Goal: Task Accomplishment & Management: Manage account settings

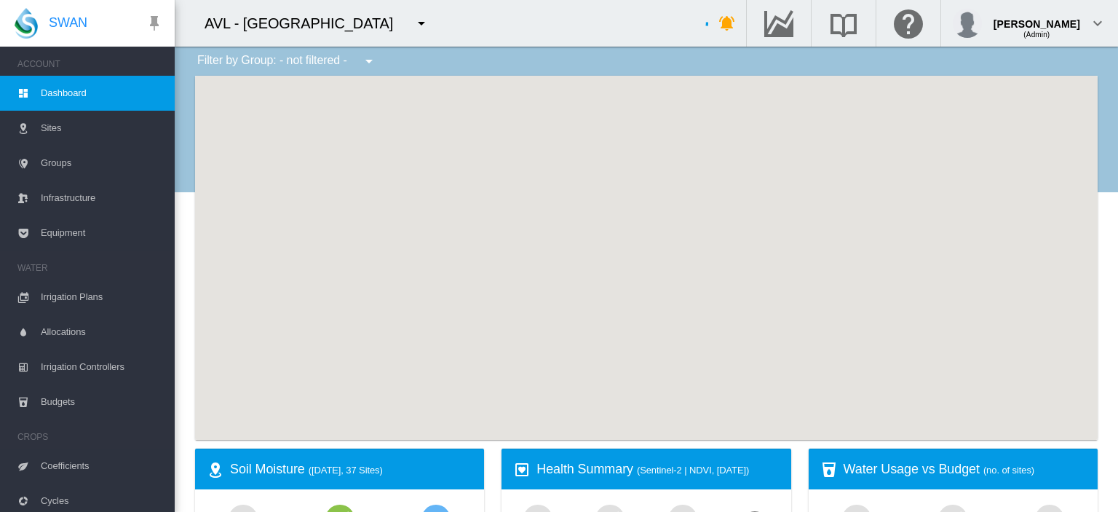
click at [413, 25] on md-icon "icon-menu-down" at bounding box center [421, 23] width 17 height 17
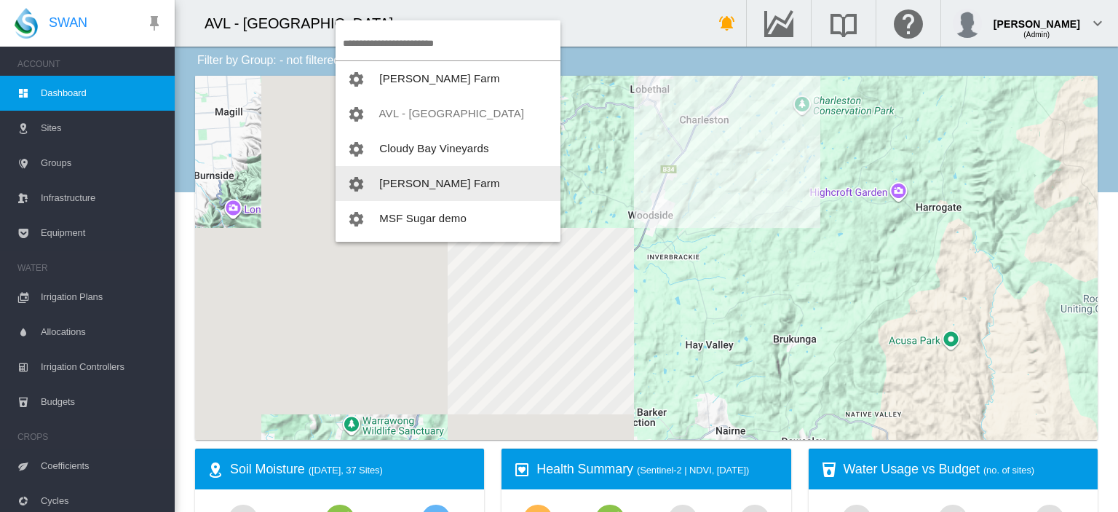
scroll to position [140, 0]
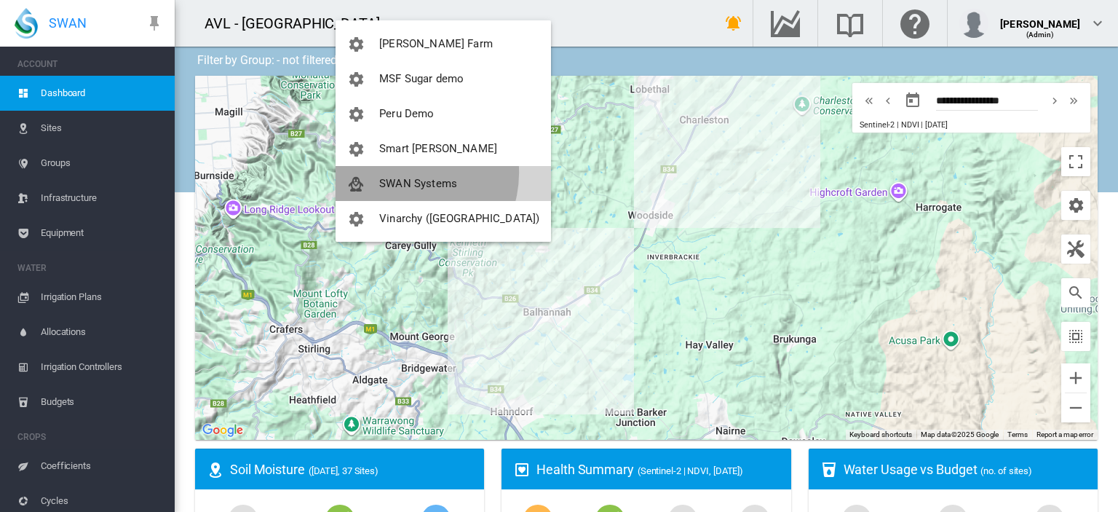
click at [403, 173] on button "SWAN Systems" at bounding box center [443, 183] width 215 height 35
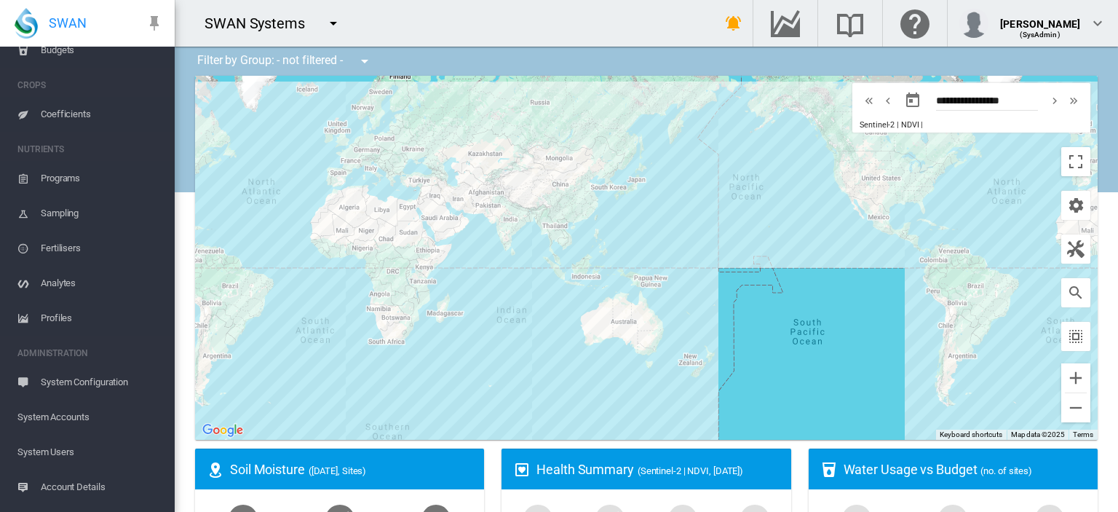
scroll to position [309, 0]
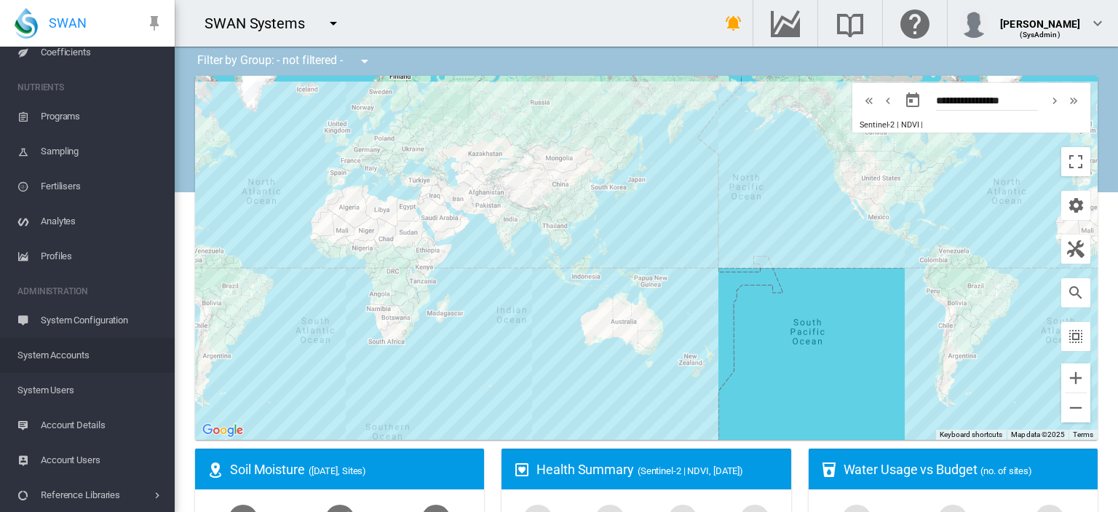
click at [81, 358] on span "System Accounts" at bounding box center [90, 355] width 146 height 35
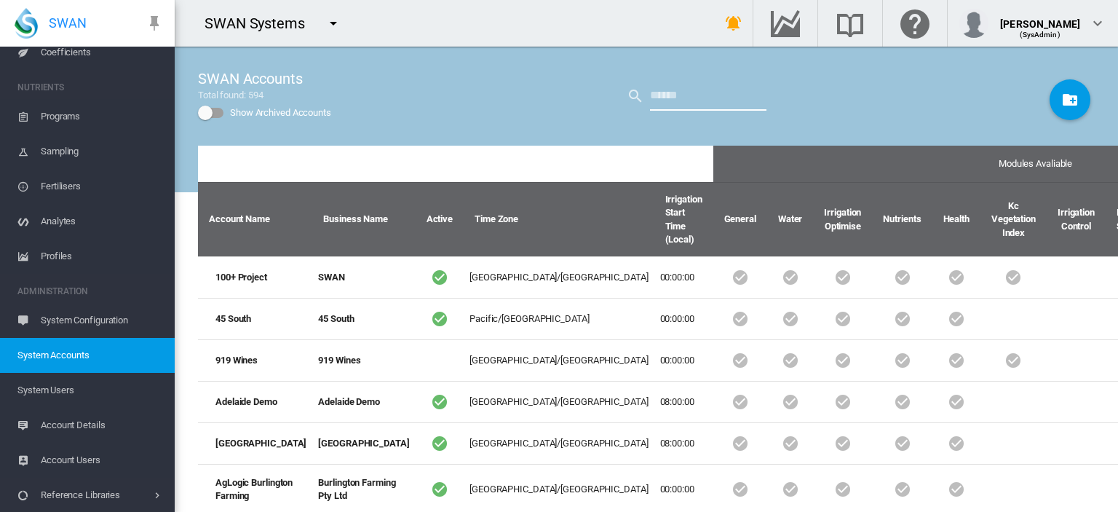
click at [684, 100] on input "text" at bounding box center [708, 96] width 116 height 29
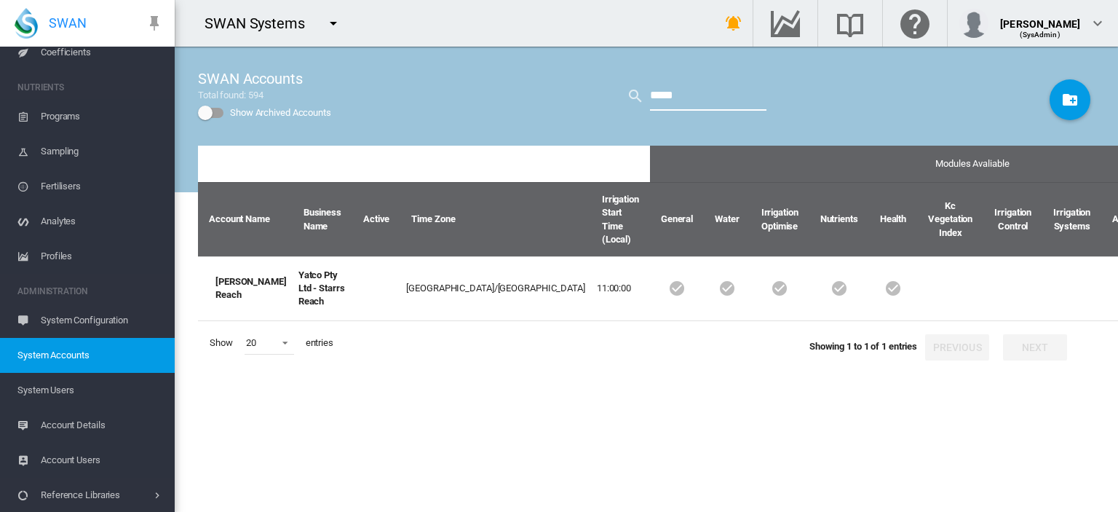
type input "*****"
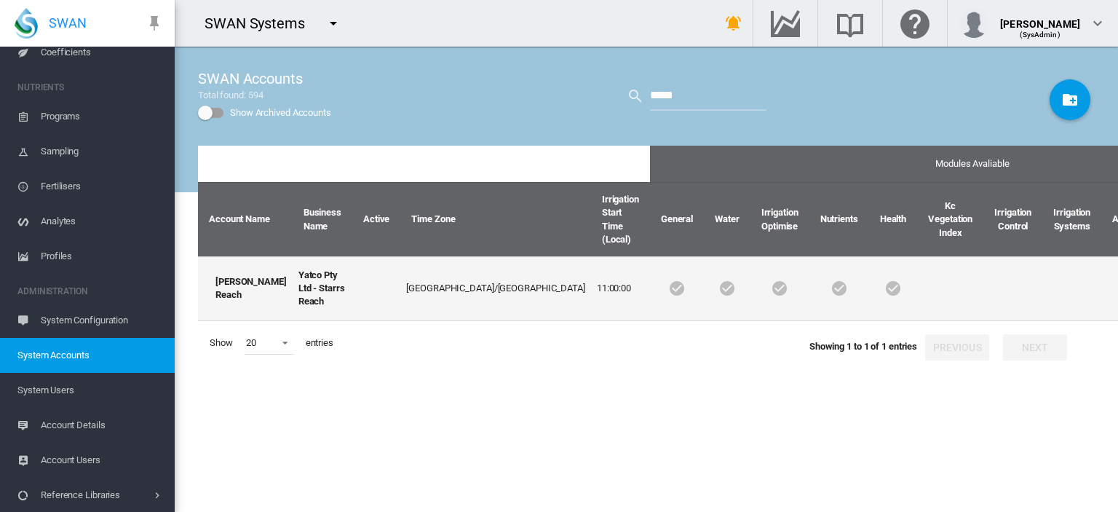
click at [293, 281] on td "Yatco Pty Ltd - Starrs Reach" at bounding box center [323, 288] width 60 height 65
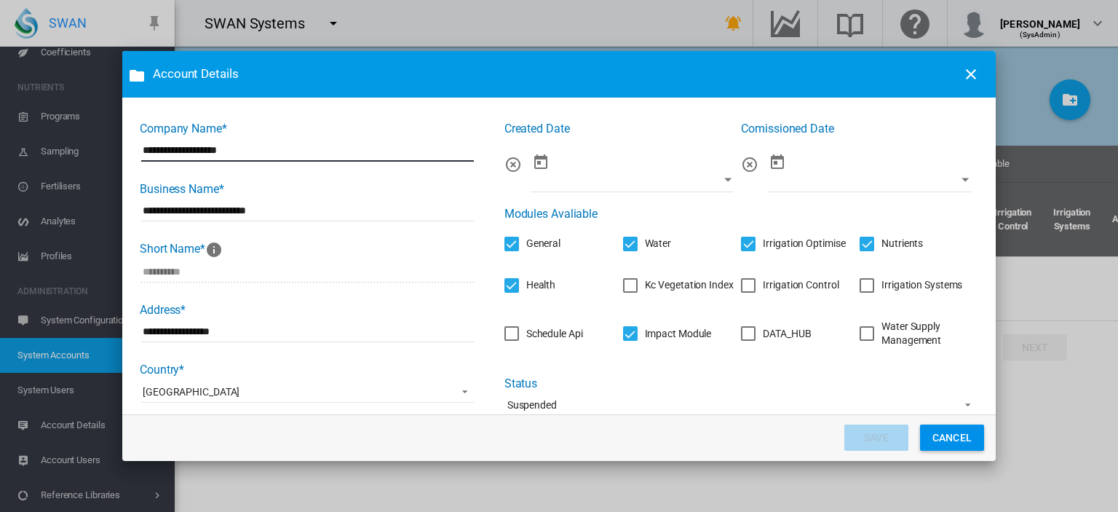
click at [943, 436] on button "CANCEL" at bounding box center [952, 437] width 64 height 26
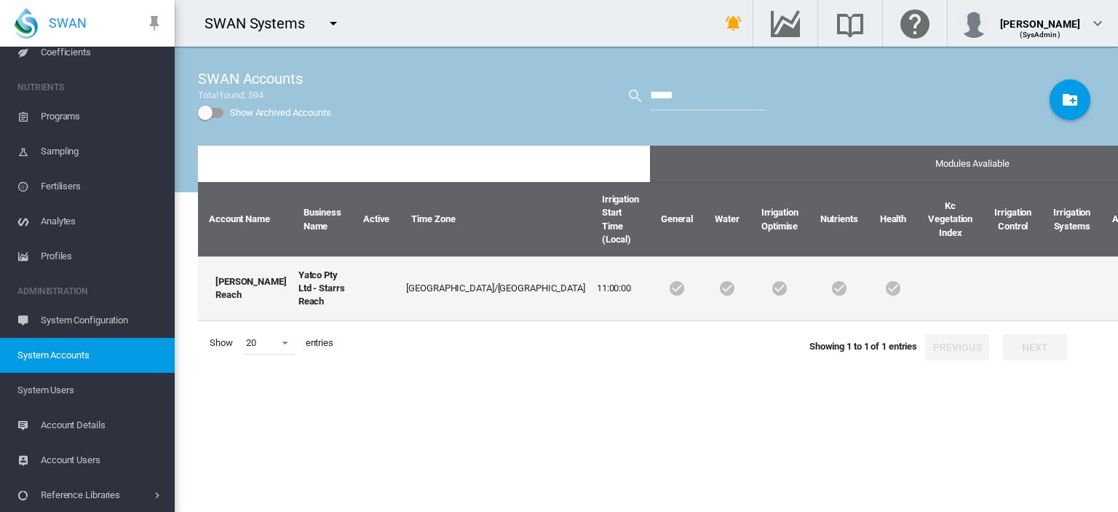
click at [224, 282] on td "[PERSON_NAME] Reach" at bounding box center [245, 288] width 95 height 65
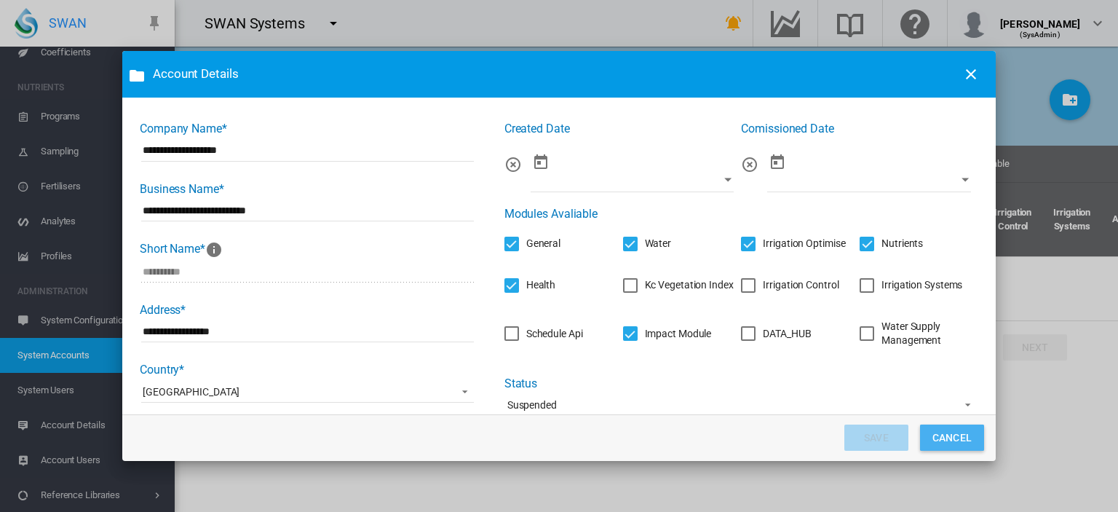
click at [948, 433] on button "CANCEL" at bounding box center [952, 437] width 64 height 26
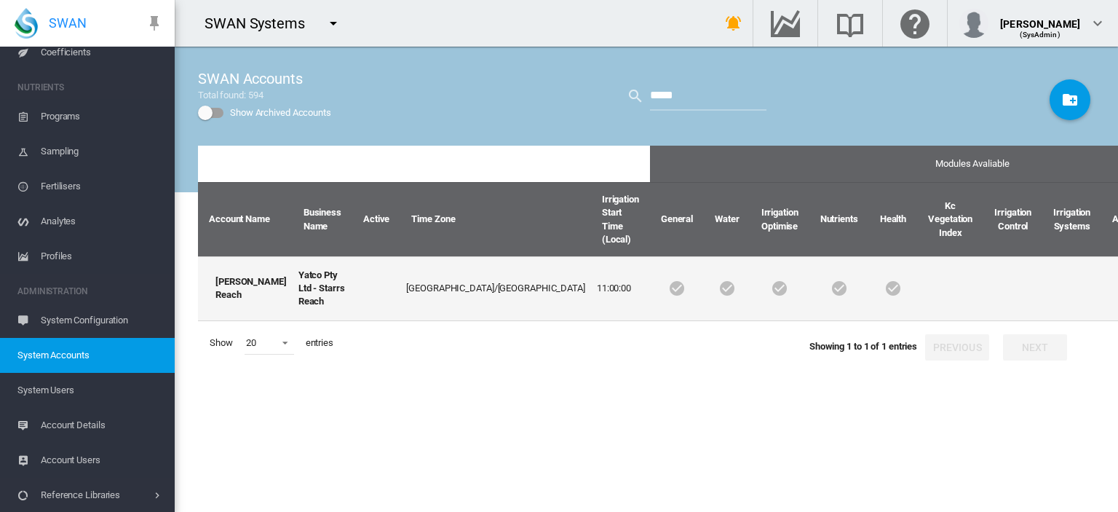
click at [417, 280] on td "[GEOGRAPHIC_DATA]/[GEOGRAPHIC_DATA]" at bounding box center [495, 288] width 191 height 65
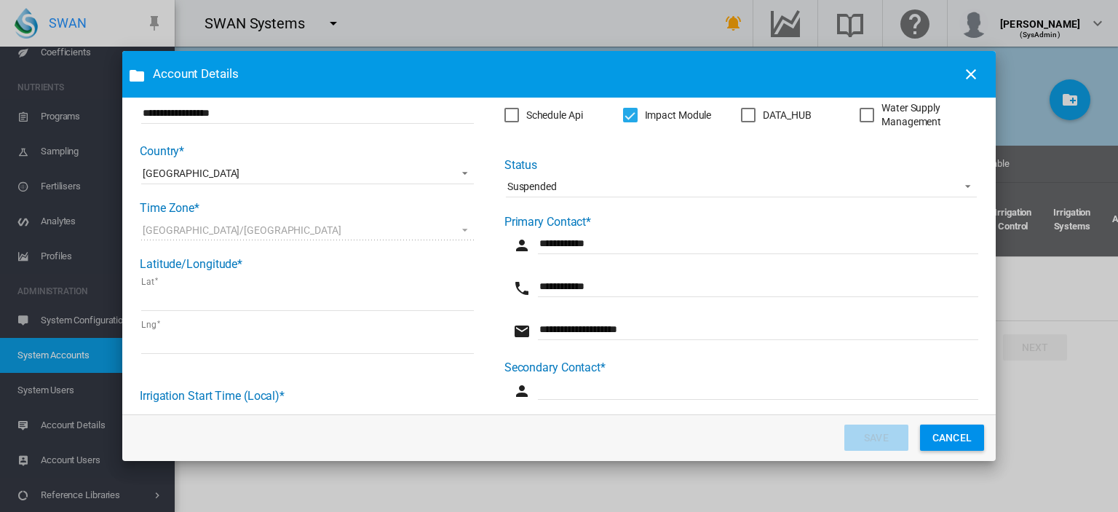
scroll to position [146, 0]
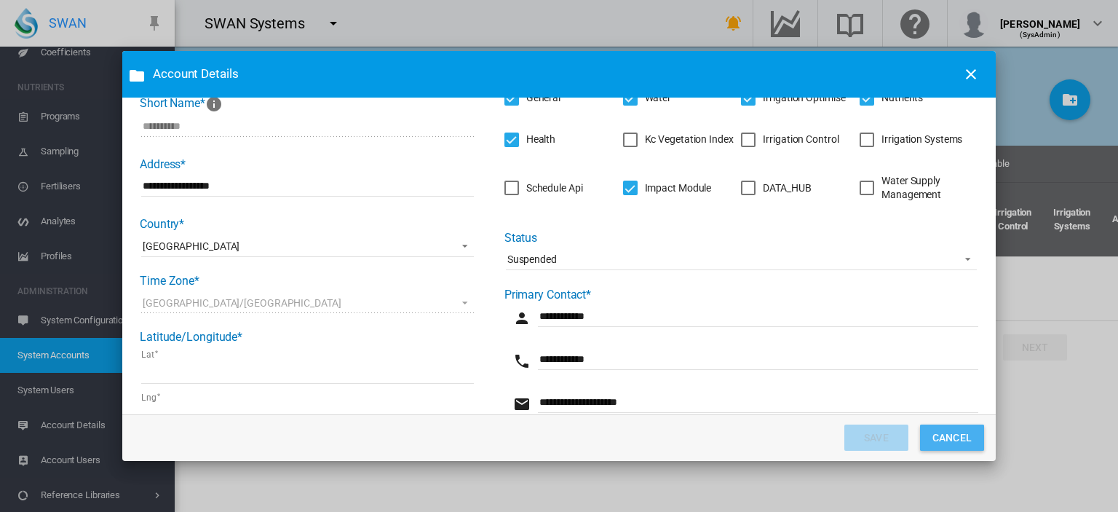
click at [951, 442] on button "CANCEL" at bounding box center [952, 437] width 64 height 26
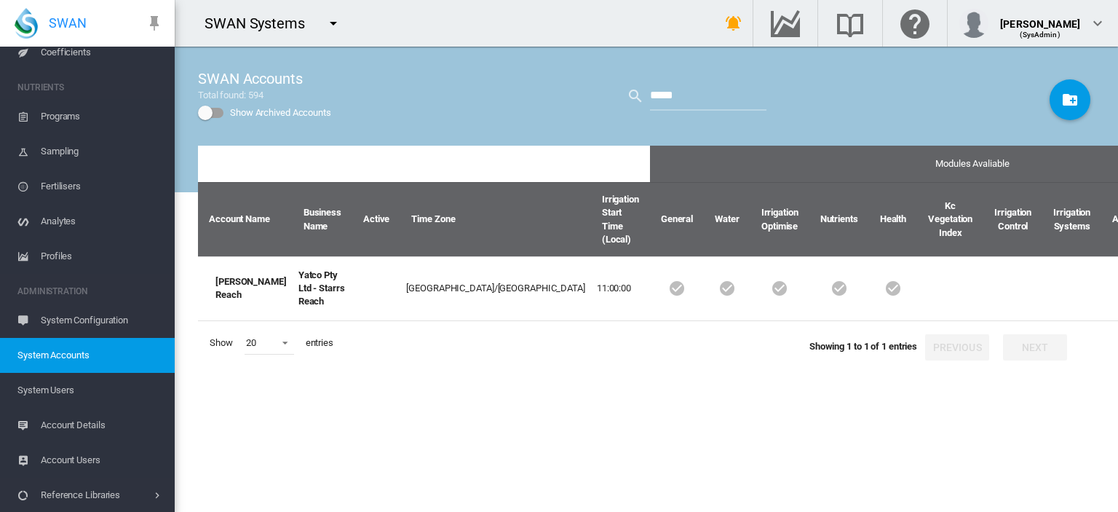
click at [74, 391] on span "System Users" at bounding box center [90, 390] width 146 height 35
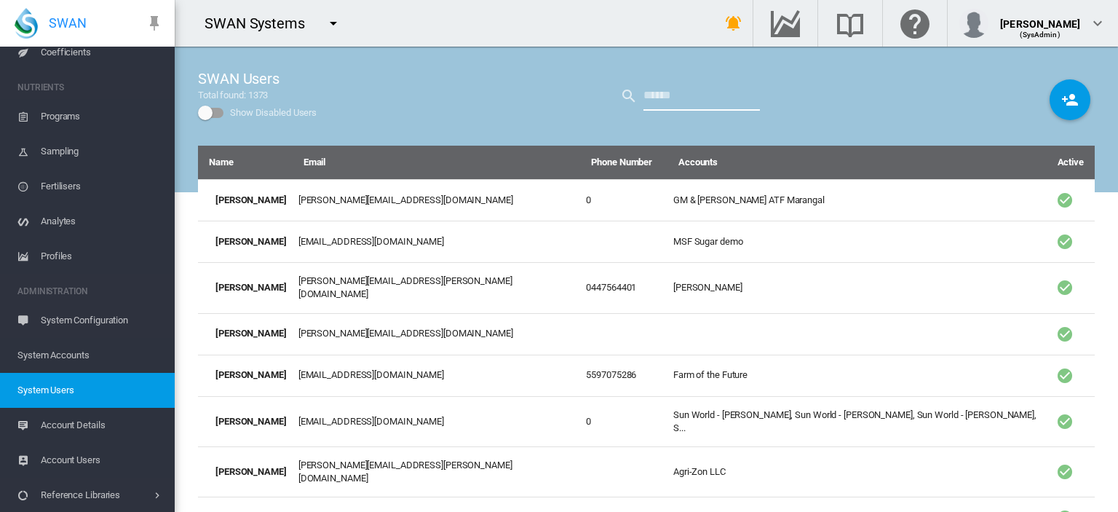
click at [681, 99] on input "text" at bounding box center [701, 96] width 116 height 29
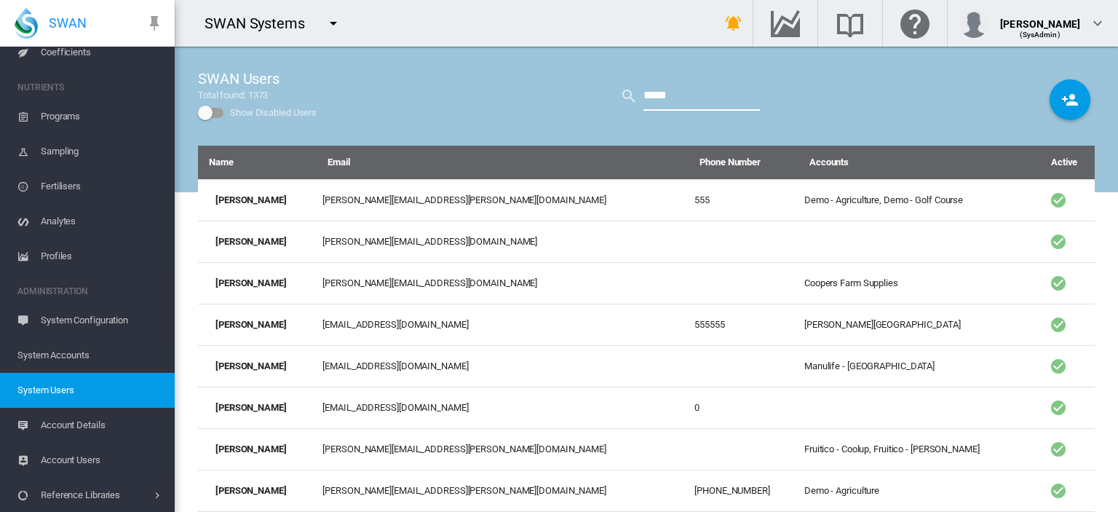
type input "*****"
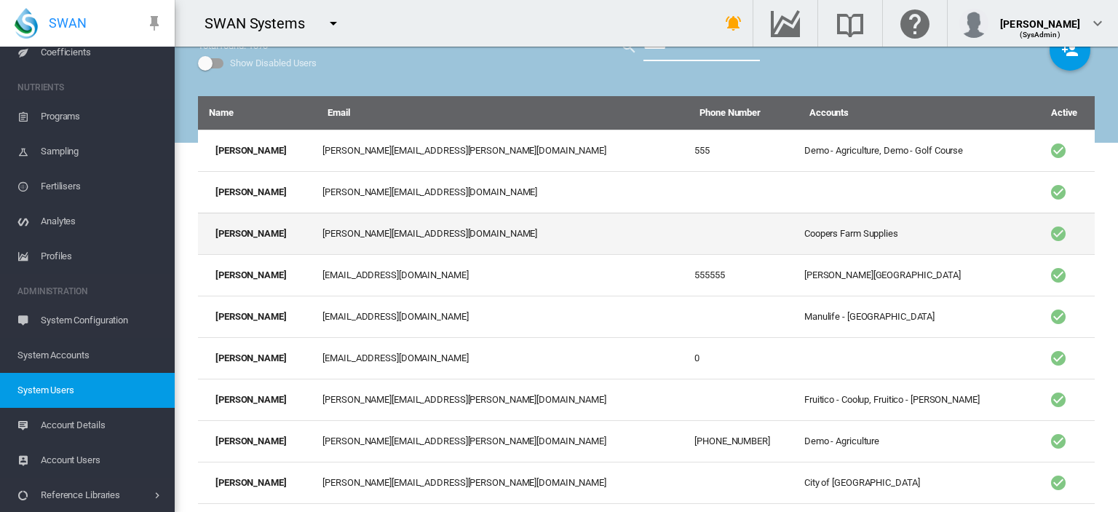
scroll to position [126, 0]
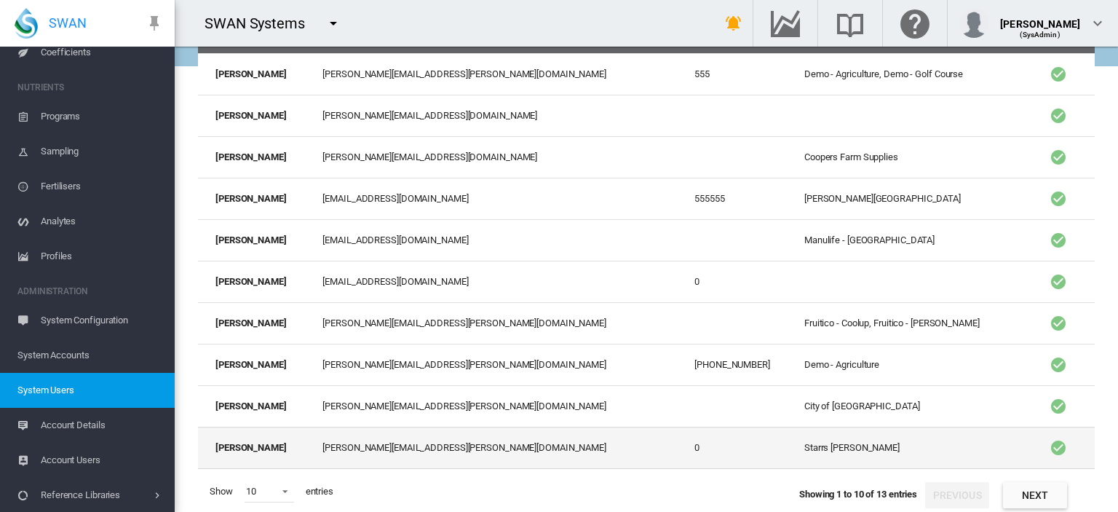
click at [371, 448] on td "[PERSON_NAME][EMAIL_ADDRESS][PERSON_NAME][DOMAIN_NAME]" at bounding box center [503, 448] width 372 height 42
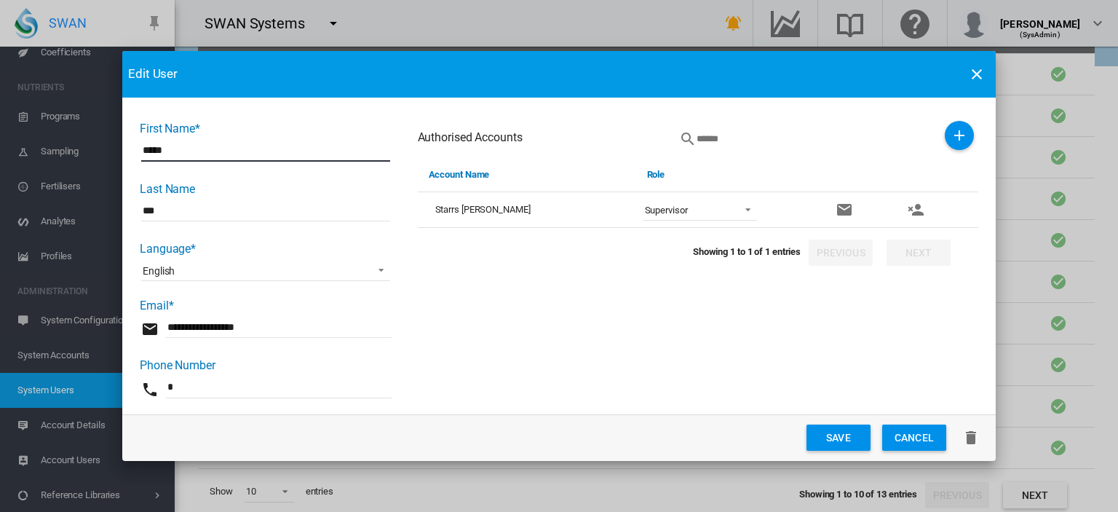
click at [910, 445] on button "Cancel" at bounding box center [914, 437] width 64 height 26
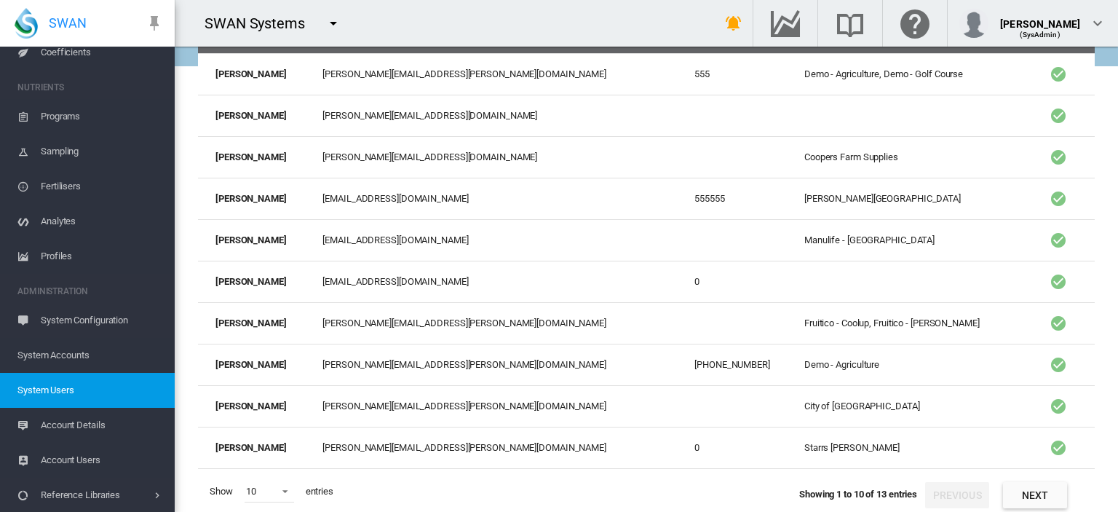
click at [101, 356] on span "System Accounts" at bounding box center [90, 355] width 146 height 35
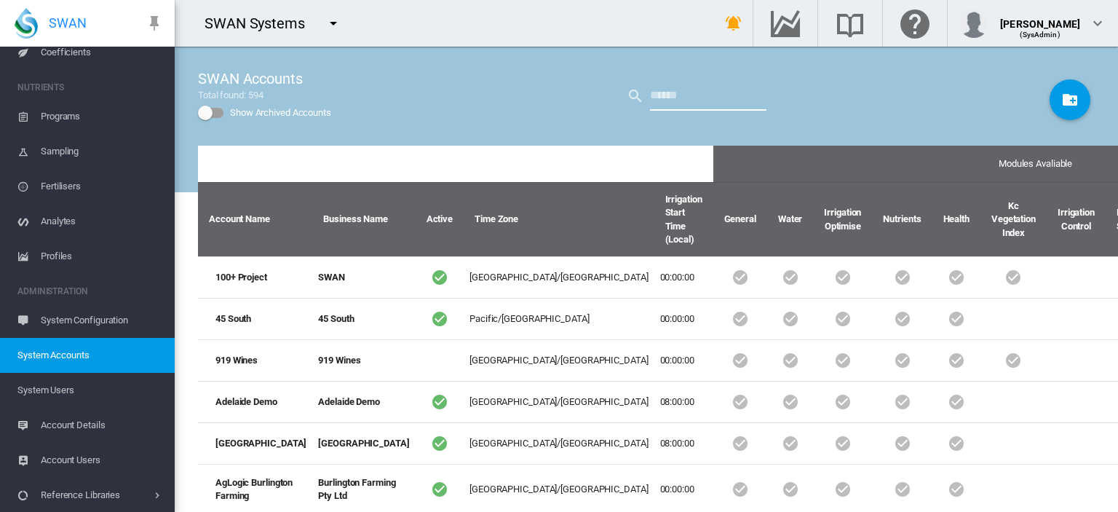
click at [678, 90] on input "text" at bounding box center [708, 96] width 116 height 29
type input "*****"
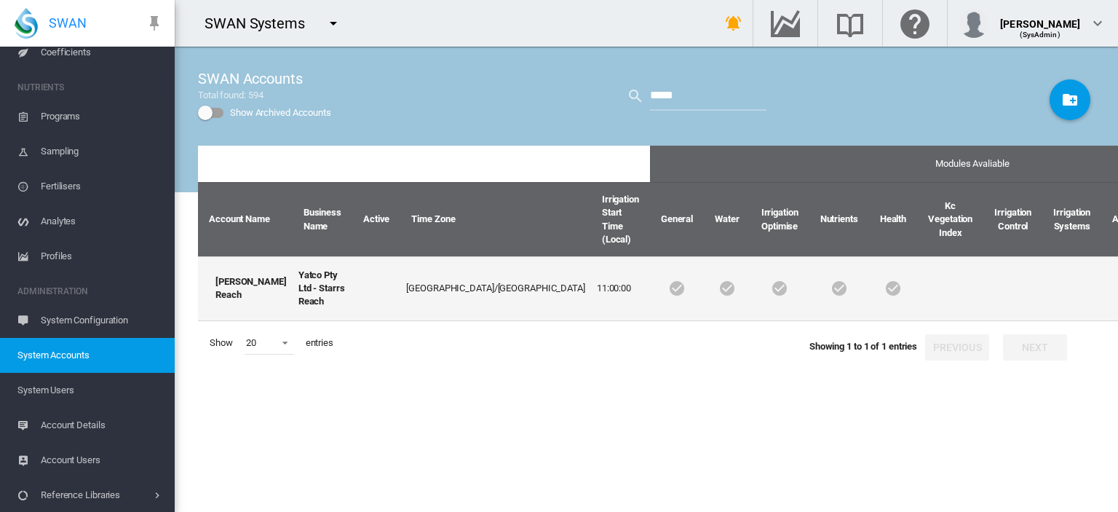
click at [352, 285] on td at bounding box center [376, 288] width 48 height 65
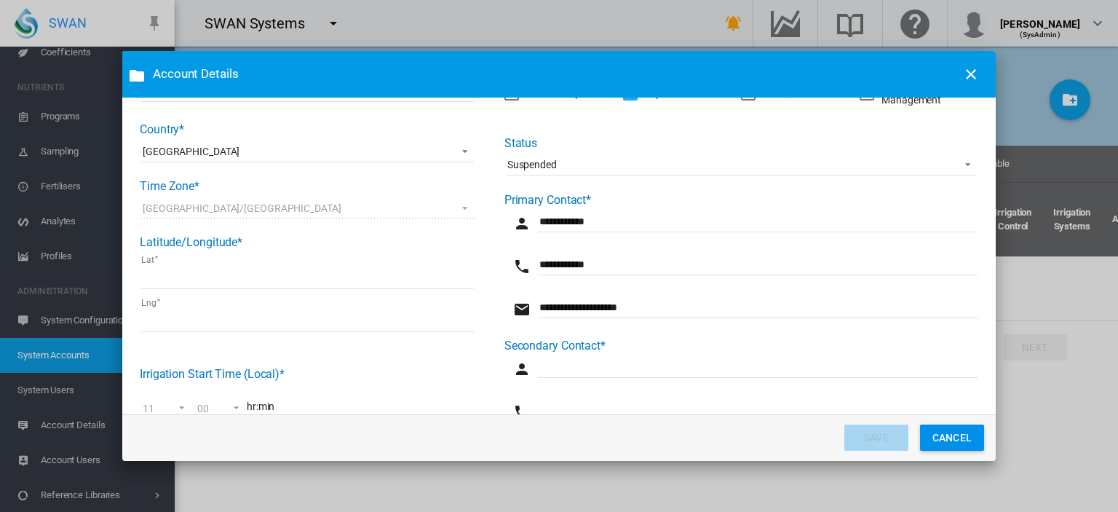
scroll to position [291, 0]
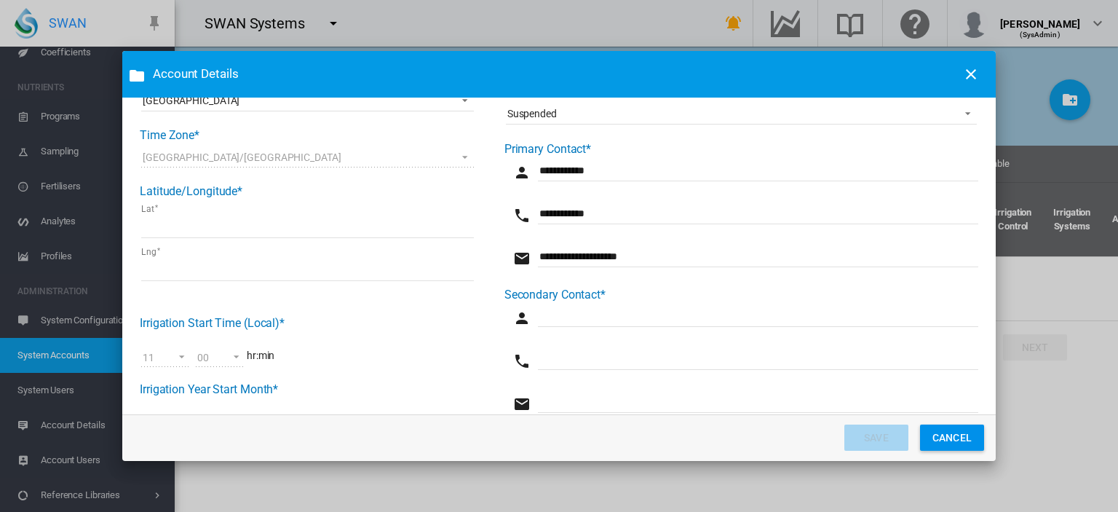
click at [963, 438] on button "CANCEL" at bounding box center [952, 437] width 64 height 26
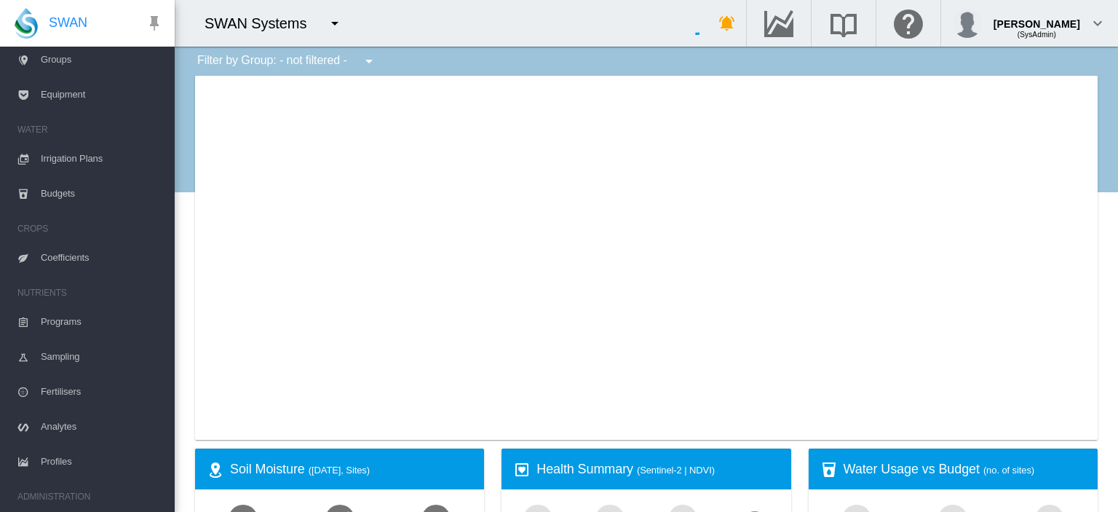
scroll to position [309, 0]
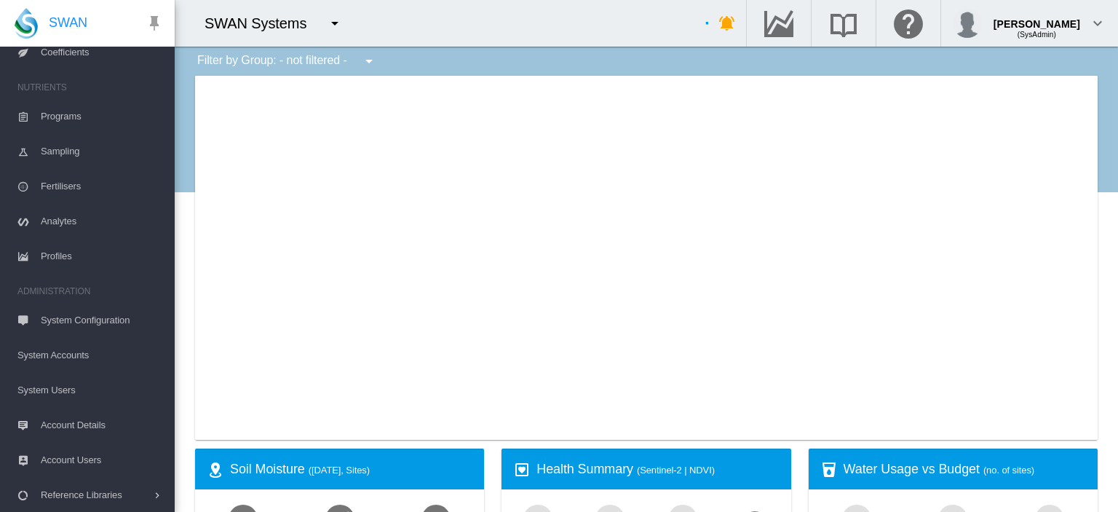
click at [87, 453] on span "Account Users" at bounding box center [102, 460] width 122 height 35
click at [84, 427] on span "Account Details" at bounding box center [102, 425] width 122 height 35
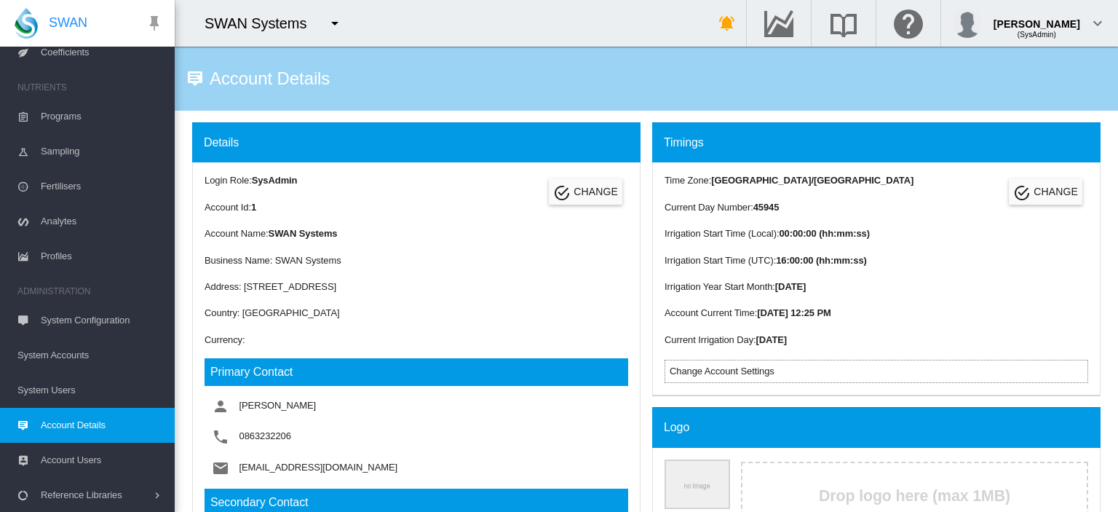
click at [127, 420] on span "Account Details" at bounding box center [102, 425] width 122 height 35
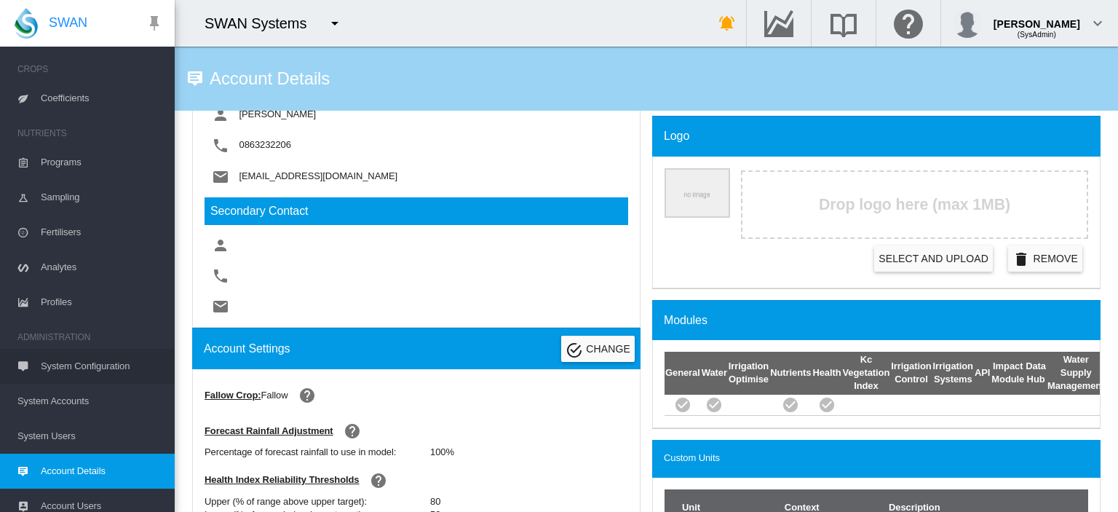
scroll to position [309, 0]
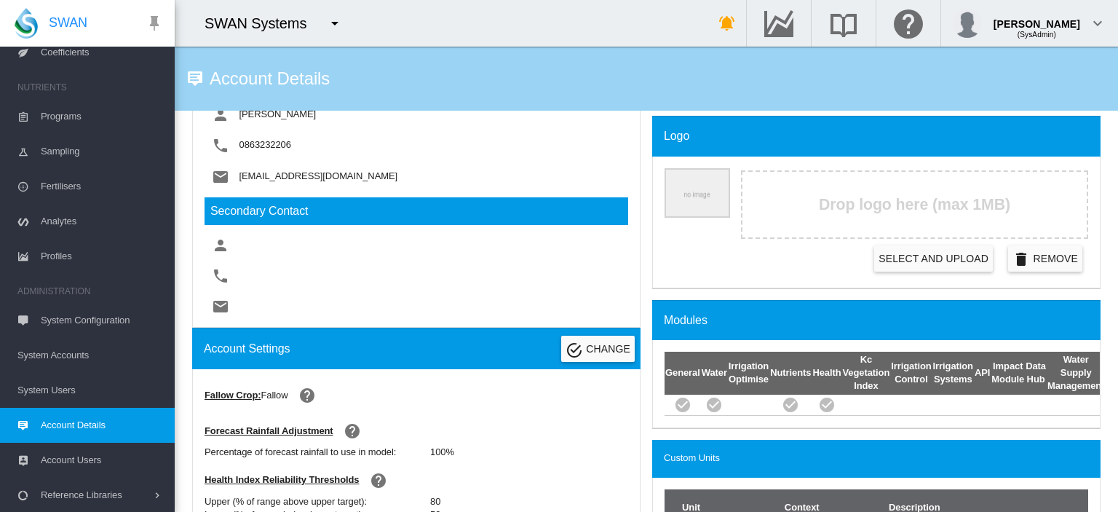
click at [70, 360] on span "System Accounts" at bounding box center [90, 355] width 146 height 35
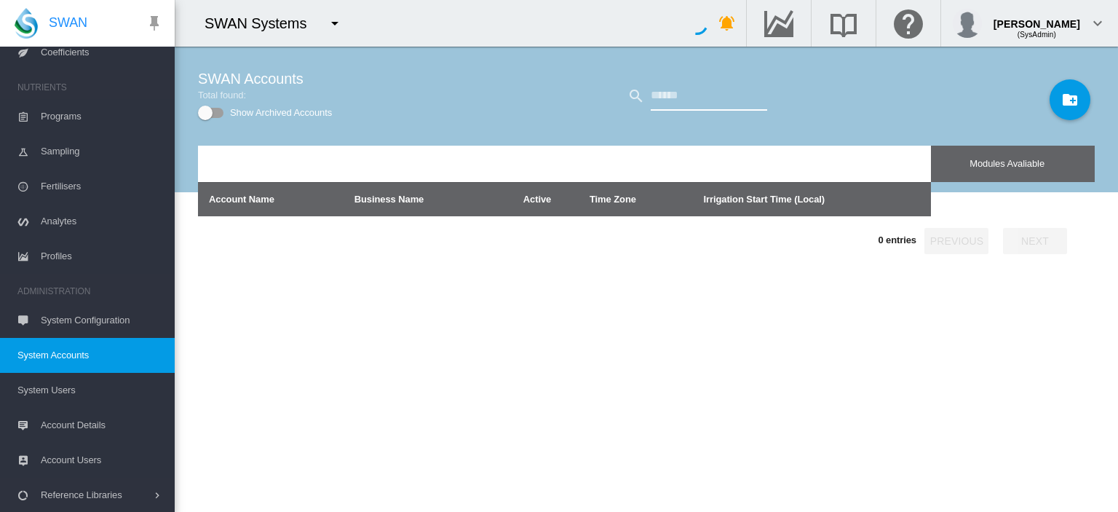
click at [662, 94] on input "text" at bounding box center [709, 96] width 116 height 29
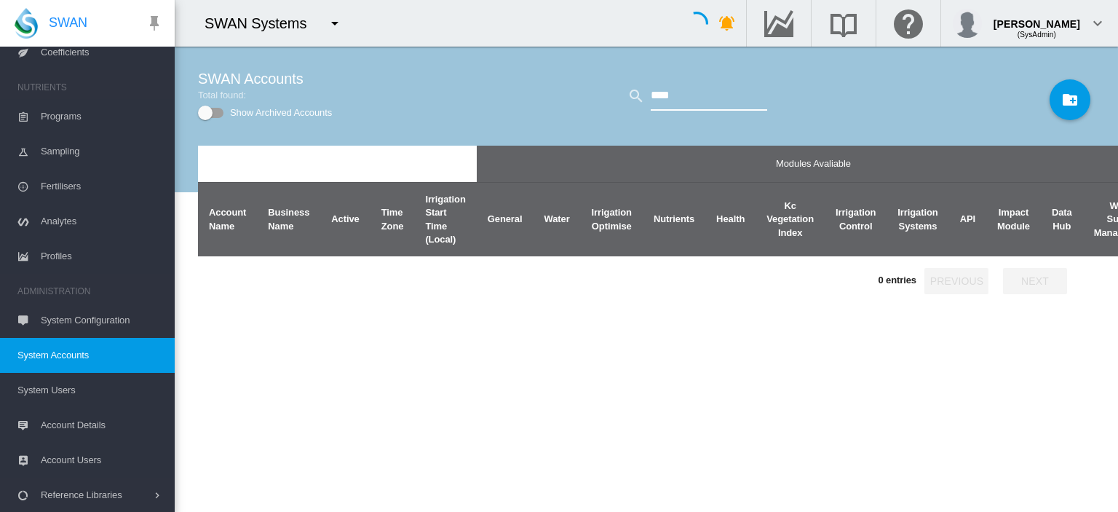
type input "****"
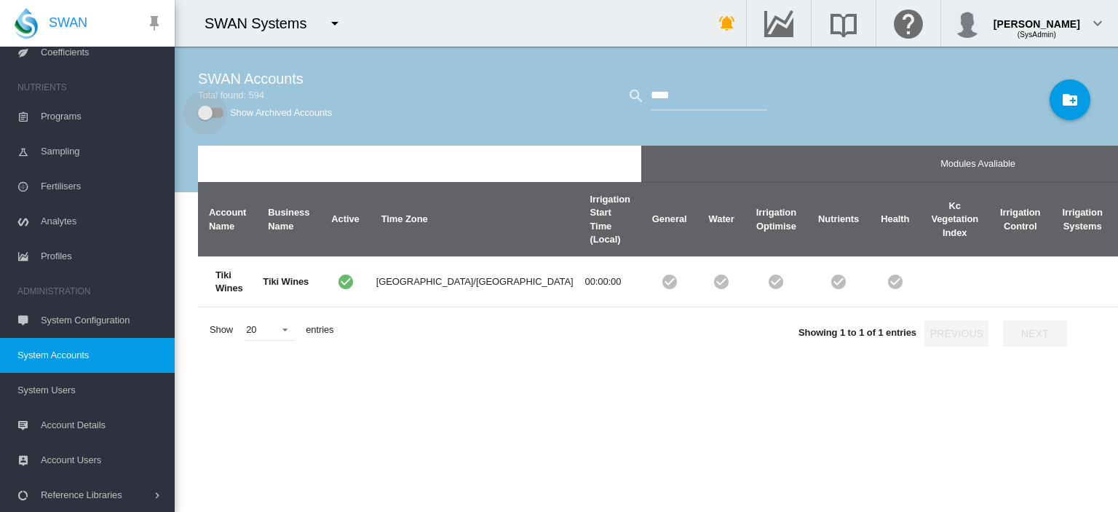
click at [207, 111] on div "Show Archived Accounts" at bounding box center [205, 113] width 15 height 15
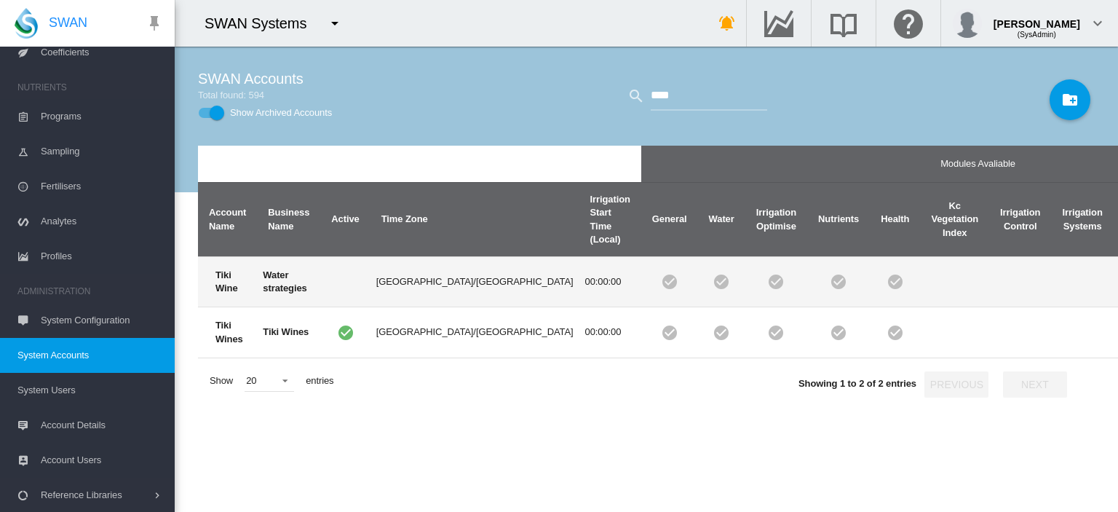
click at [263, 282] on td "Water strategies" at bounding box center [288, 281] width 63 height 50
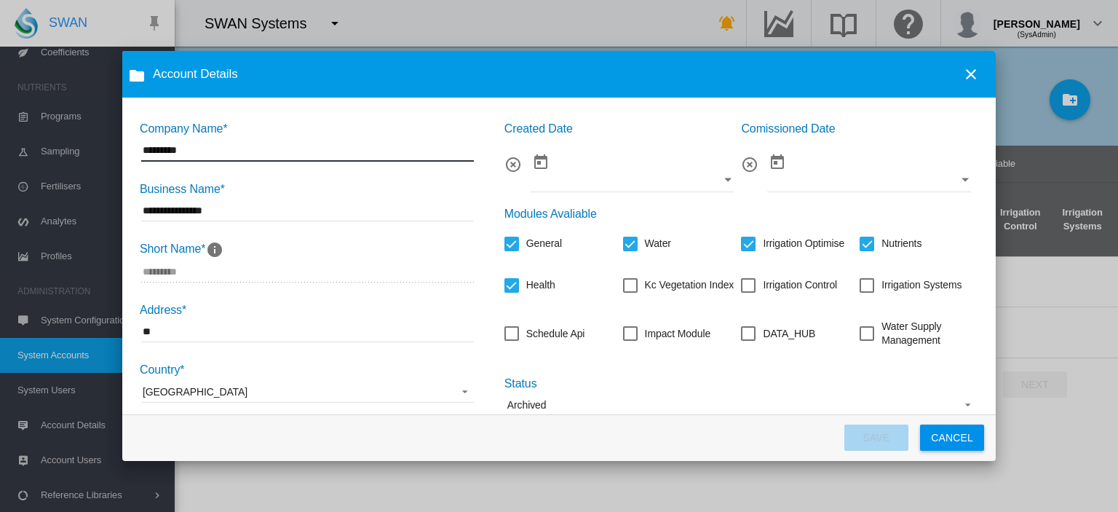
click at [972, 73] on md-icon "icon-close" at bounding box center [970, 74] width 17 height 17
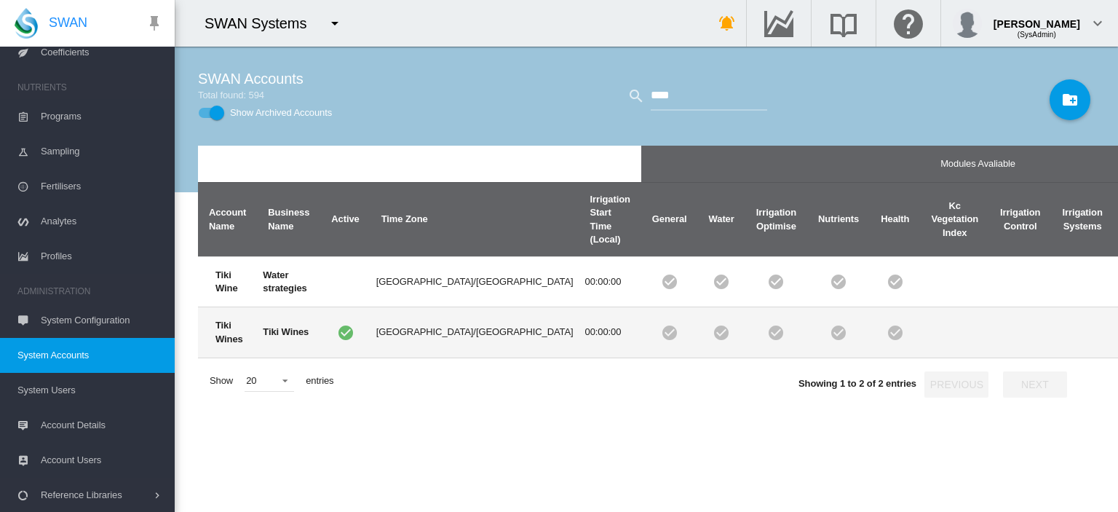
click at [270, 323] on td "Tiki Wines" at bounding box center [288, 331] width 63 height 51
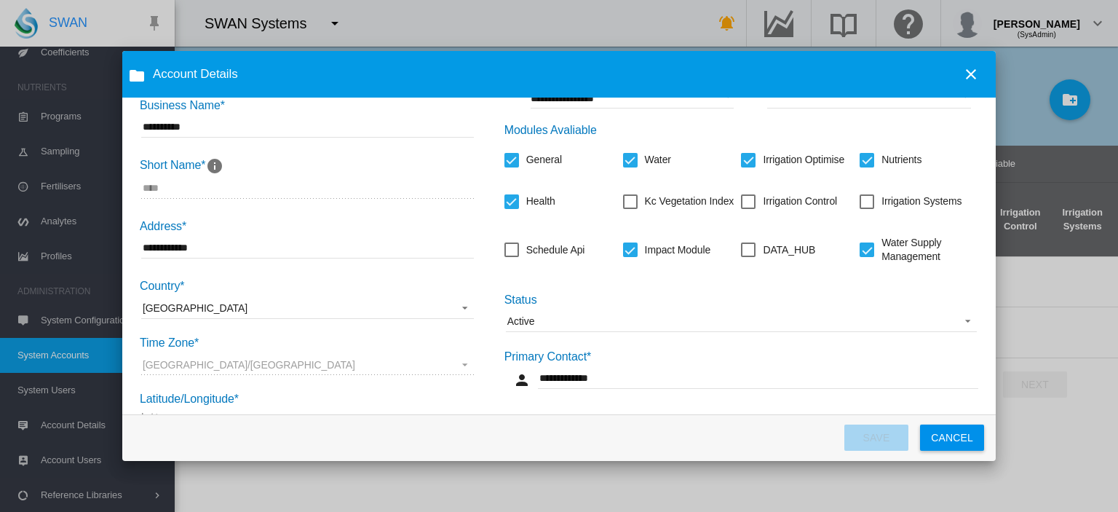
scroll to position [108, 0]
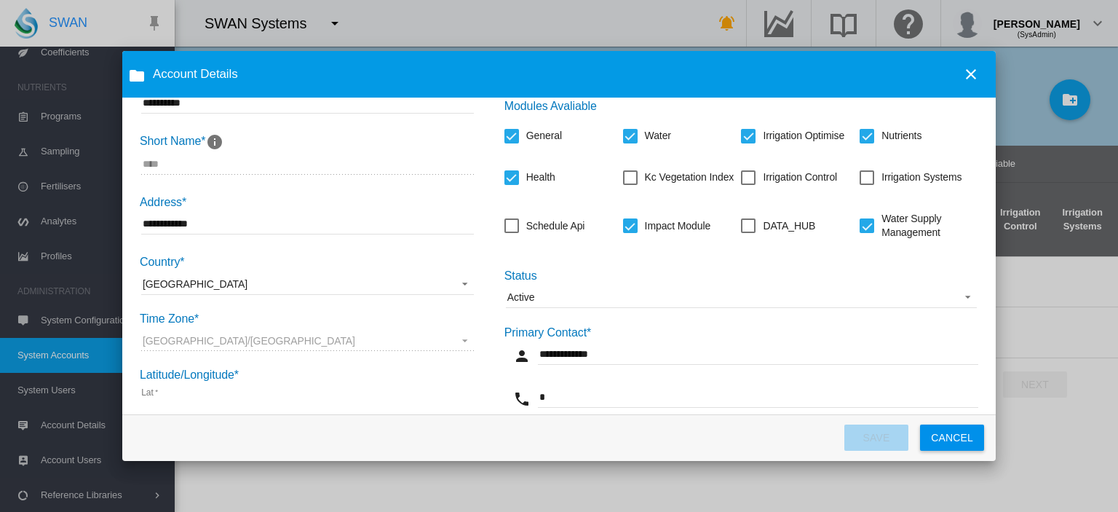
click at [973, 75] on md-icon "icon-close" at bounding box center [970, 74] width 17 height 17
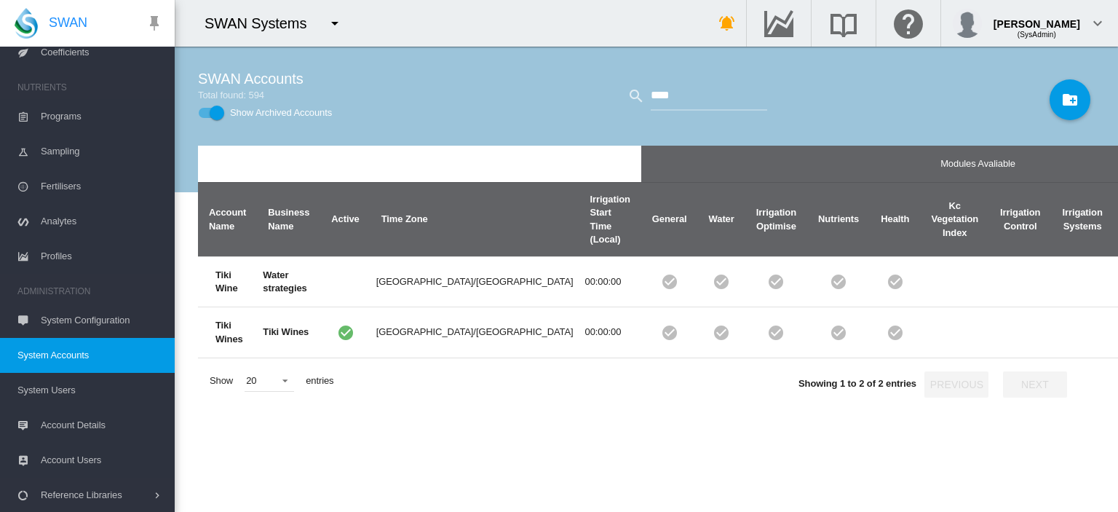
click at [103, 381] on span "System Users" at bounding box center [90, 390] width 146 height 35
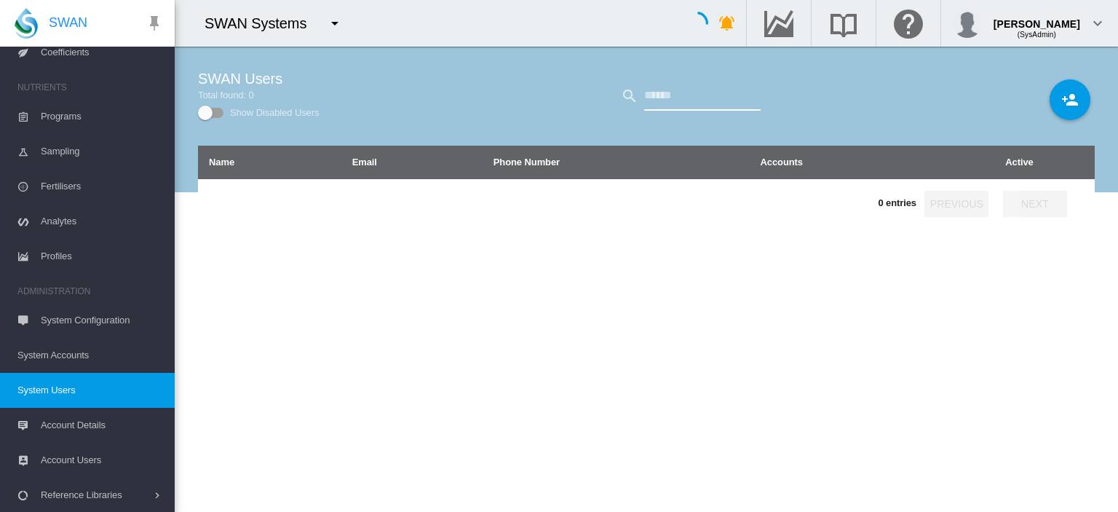
click at [649, 95] on input "text" at bounding box center [702, 96] width 116 height 29
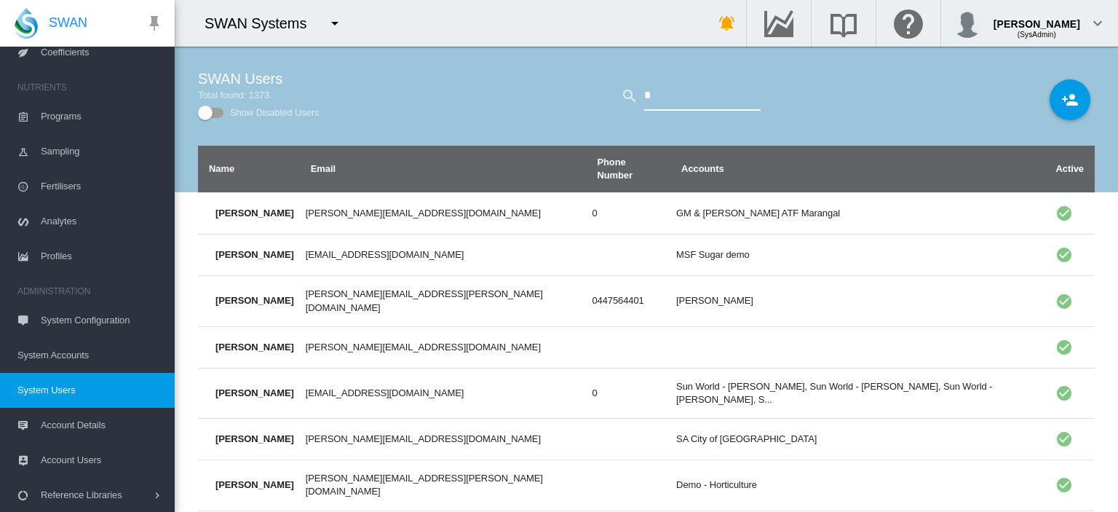
type input "*****"
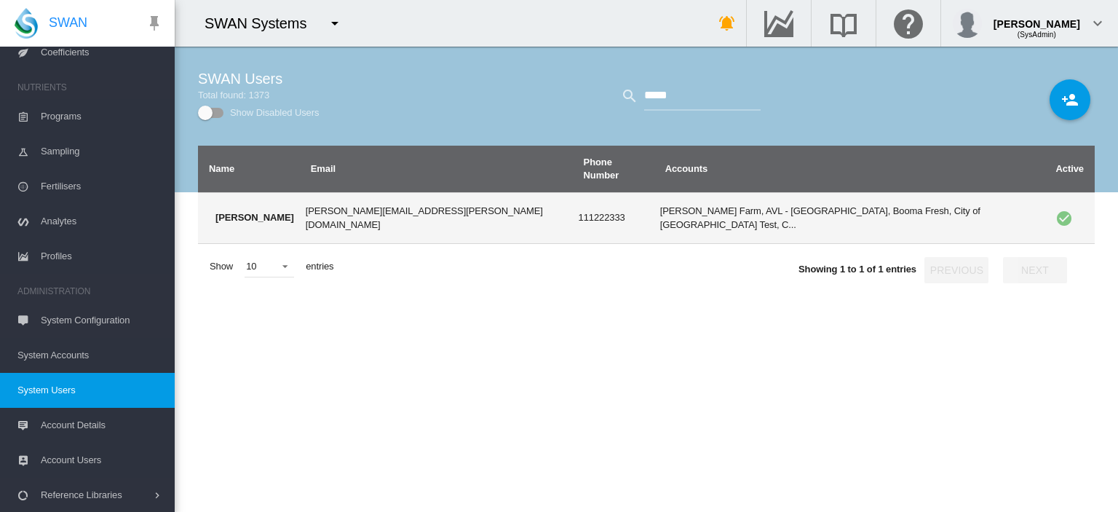
click at [573, 205] on td "111222333" at bounding box center [614, 217] width 82 height 51
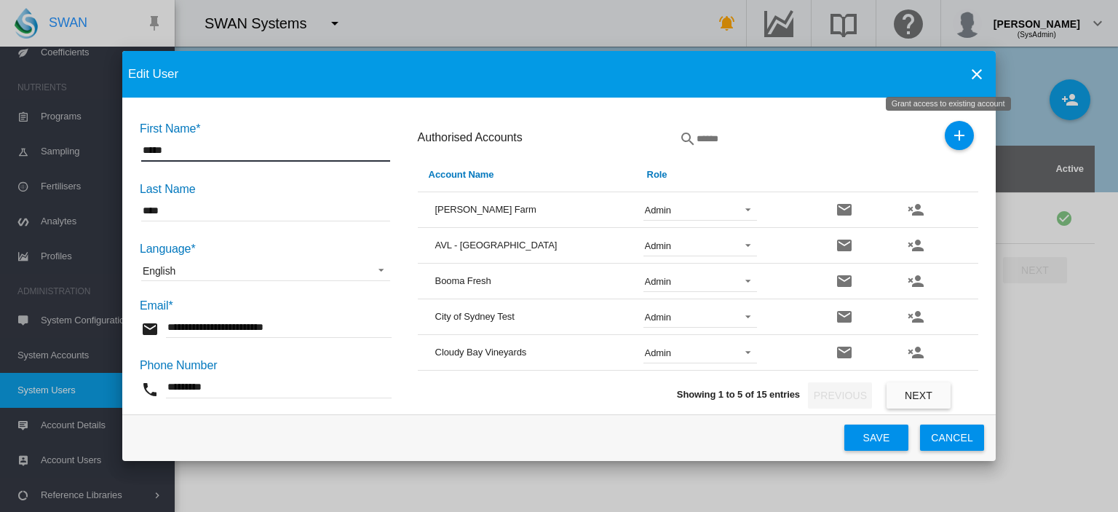
click at [956, 139] on md-icon "icon-plus" at bounding box center [959, 135] width 17 height 17
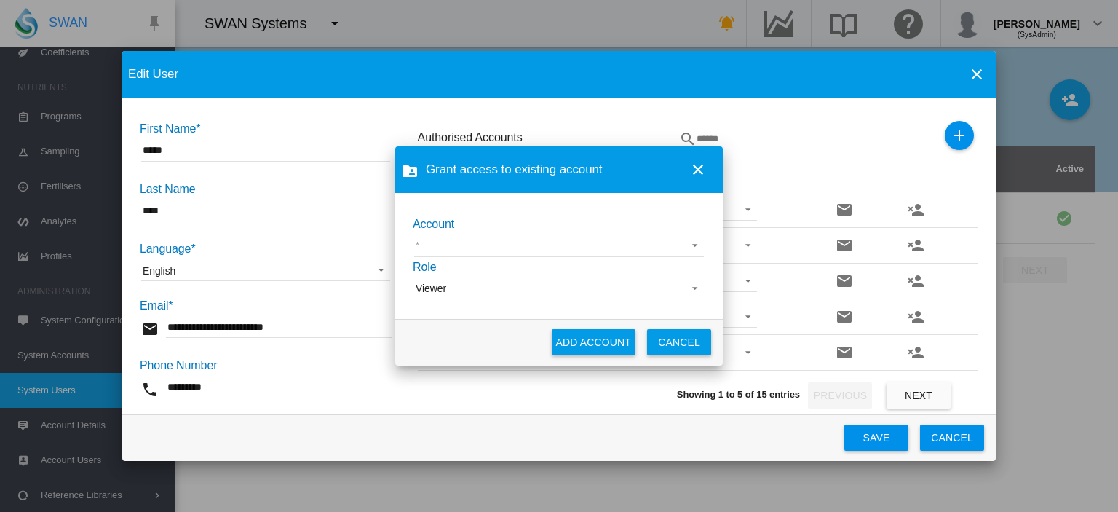
click at [449, 242] on md-select "100+ Project 45 South Adelaide Demo Adelaide High School AgLogic Burlington Far…" at bounding box center [559, 246] width 290 height 22
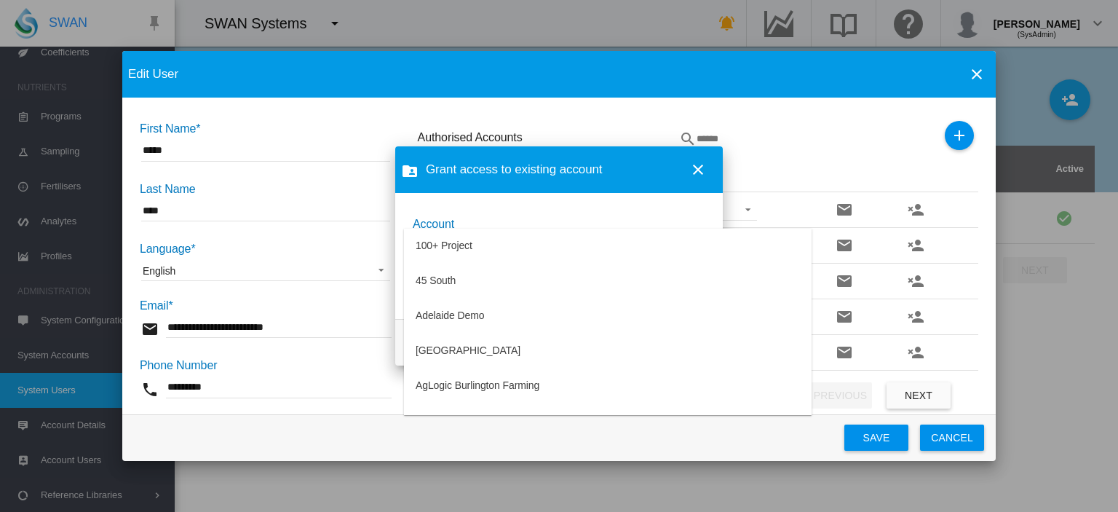
type md-option "[object Object]"
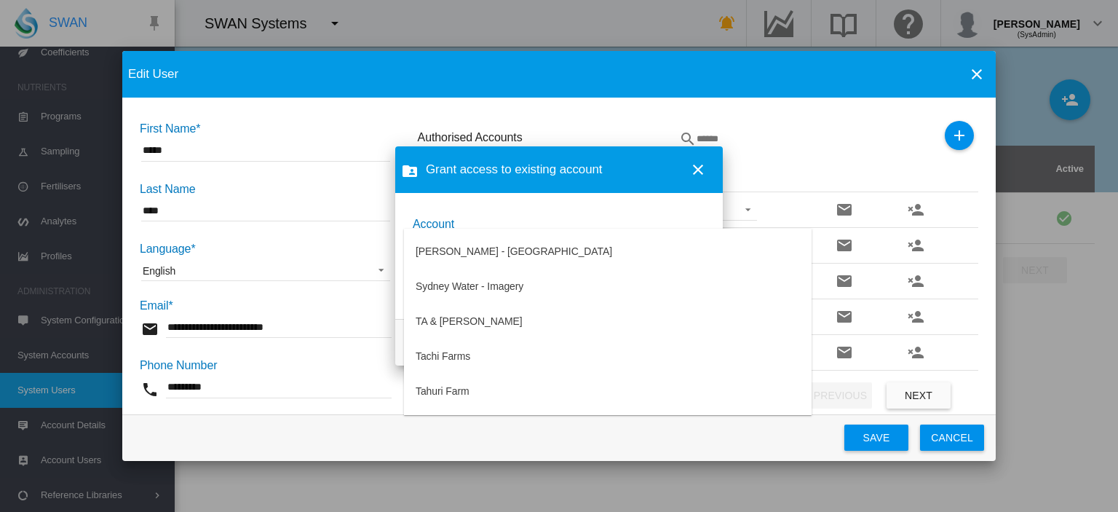
type md-option "[object Object]"
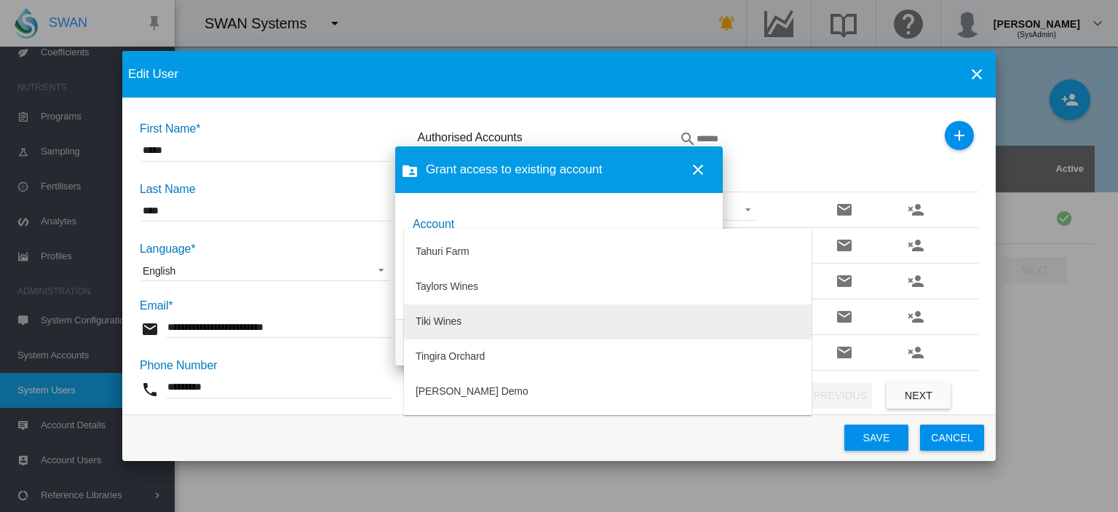
click at [485, 317] on md-option "Tiki Wines" at bounding box center [608, 321] width 408 height 35
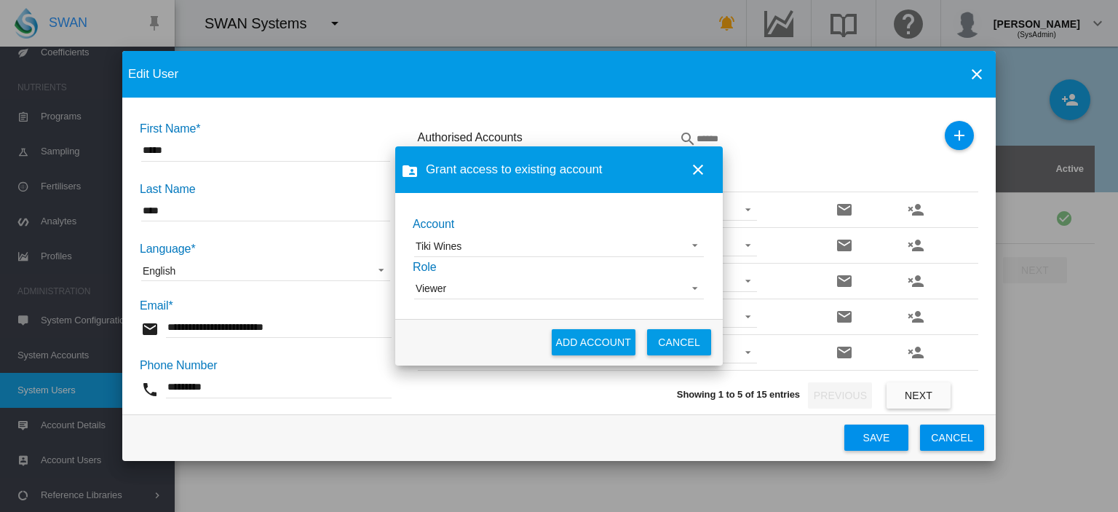
click at [476, 280] on md-select-value "Viewer" at bounding box center [559, 288] width 290 height 22
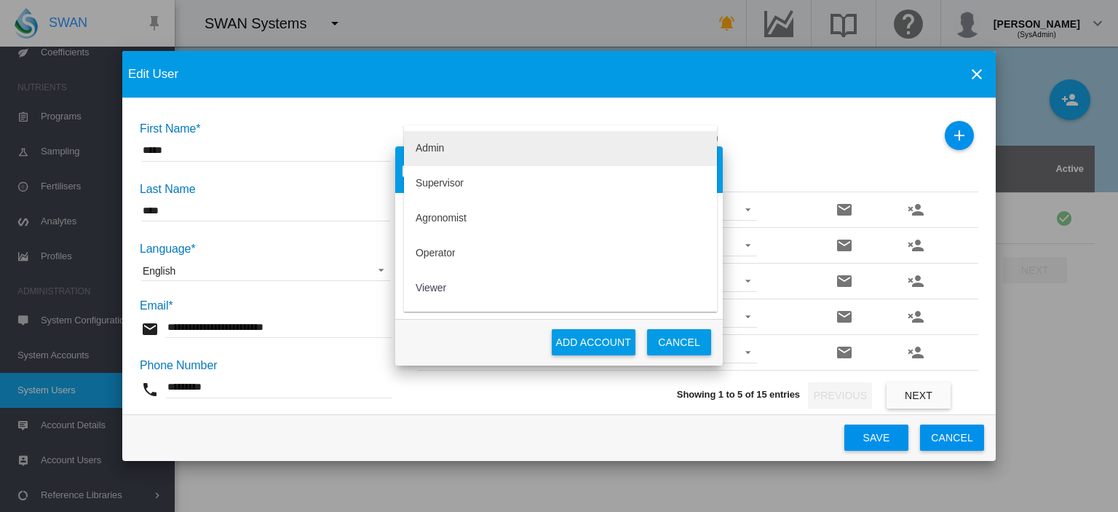
click at [445, 154] on md-option "Admin" at bounding box center [560, 148] width 313 height 35
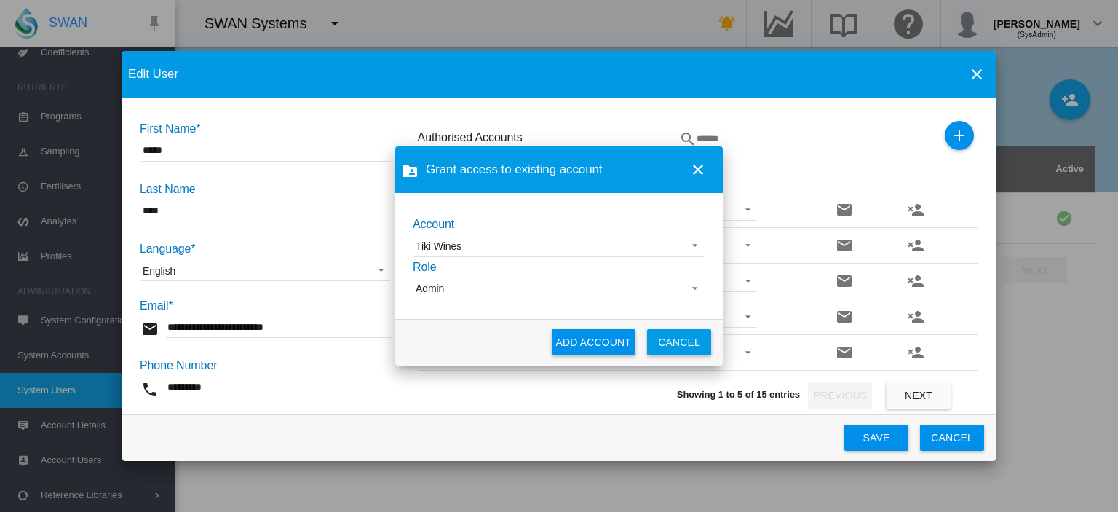
click at [593, 343] on button "ADD ACCOUNT" at bounding box center [594, 342] width 84 height 26
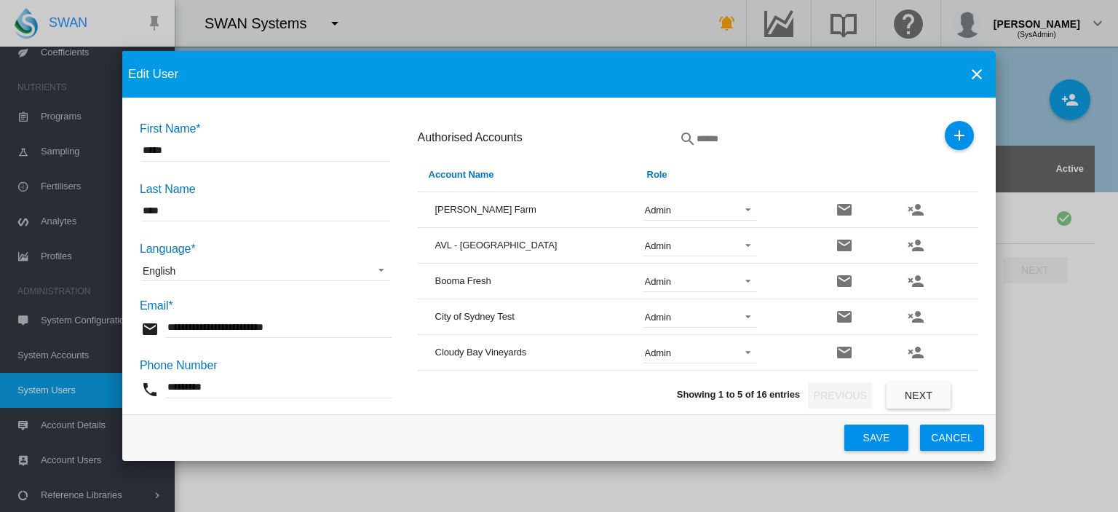
click at [862, 436] on button "Save" at bounding box center [876, 437] width 64 height 26
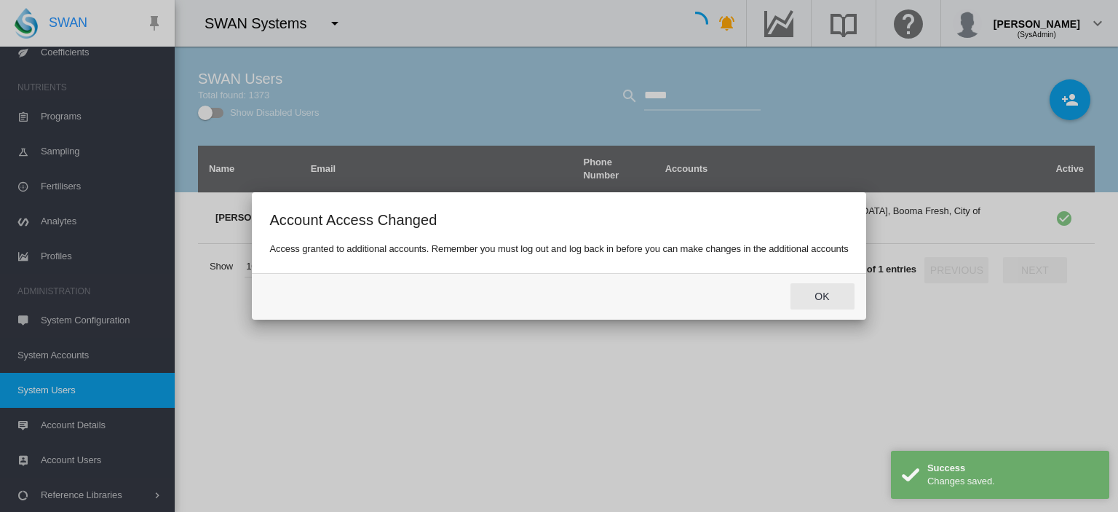
click at [833, 299] on button "Ok" at bounding box center [822, 296] width 64 height 26
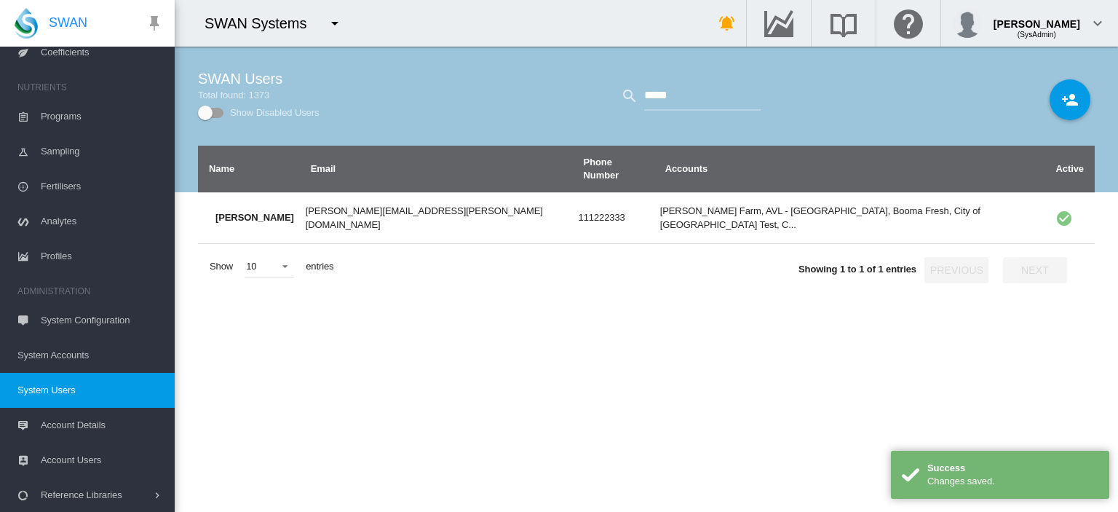
click at [336, 25] on md-icon "icon-menu-down" at bounding box center [334, 23] width 17 height 17
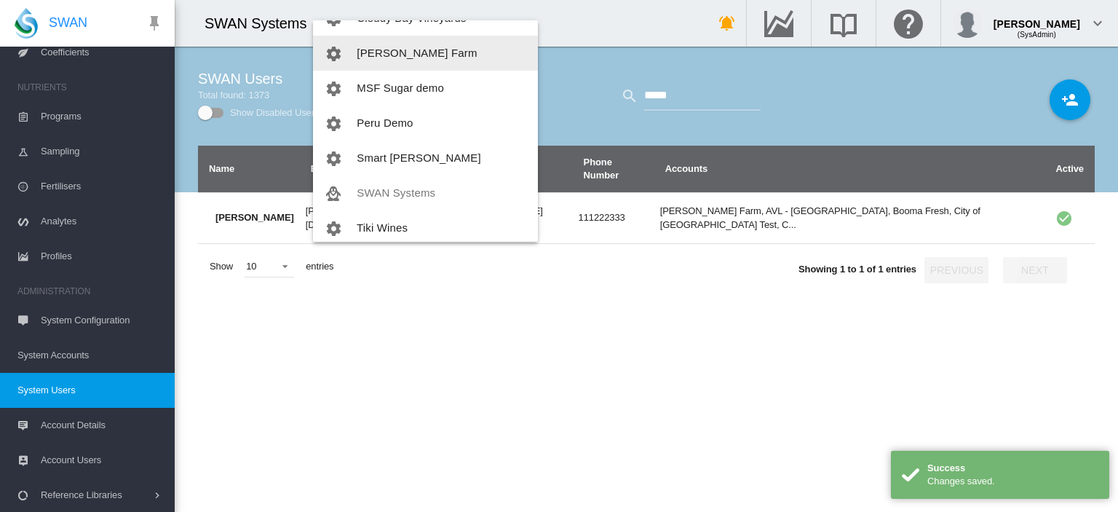
scroll to position [175, 0]
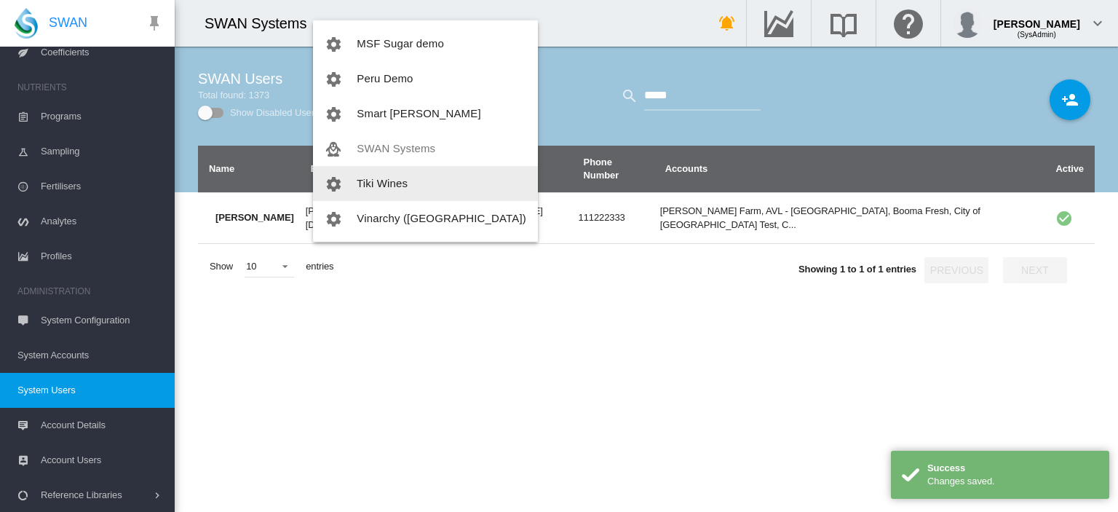
click at [389, 177] on span "Tiki Wines" at bounding box center [382, 183] width 51 height 12
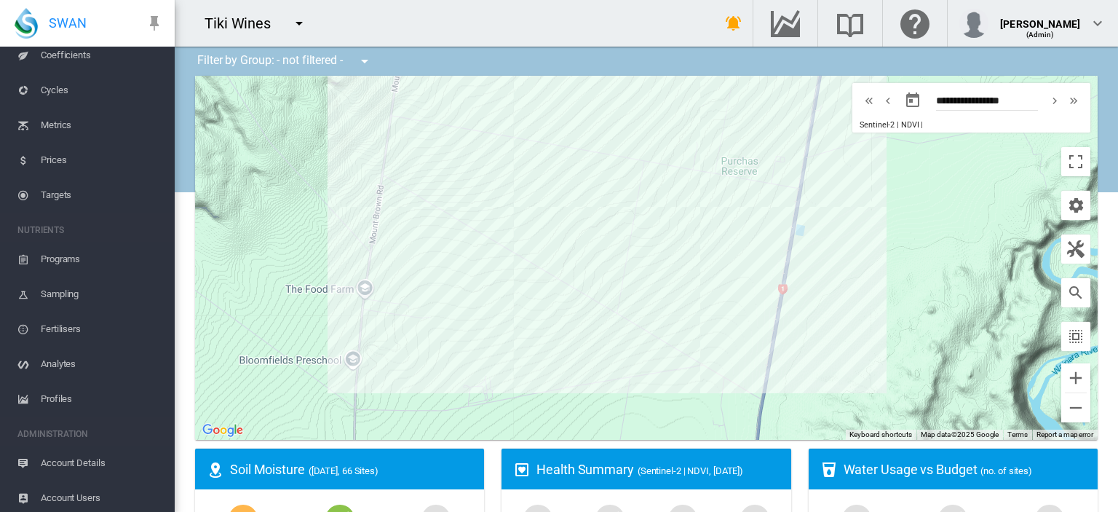
scroll to position [378, 0]
click at [82, 453] on span "Account Details" at bounding box center [102, 460] width 122 height 35
